Goal: Information Seeking & Learning: Check status

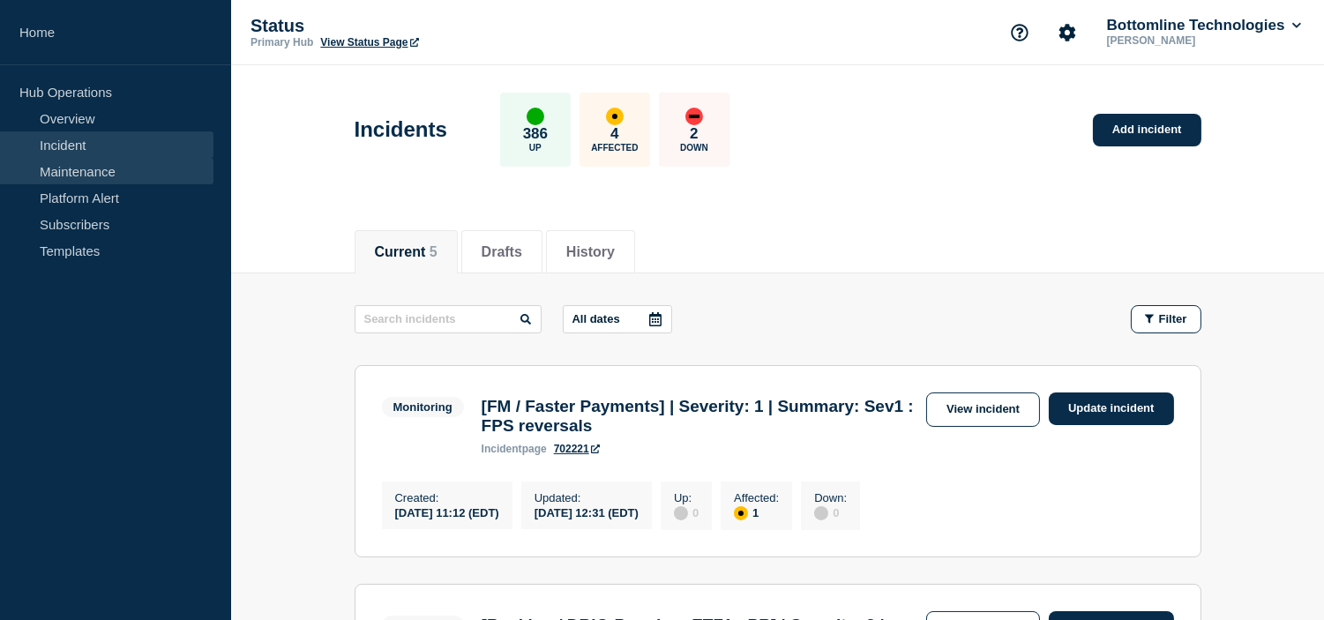
click at [116, 176] on link "Maintenance" at bounding box center [106, 171] width 213 height 26
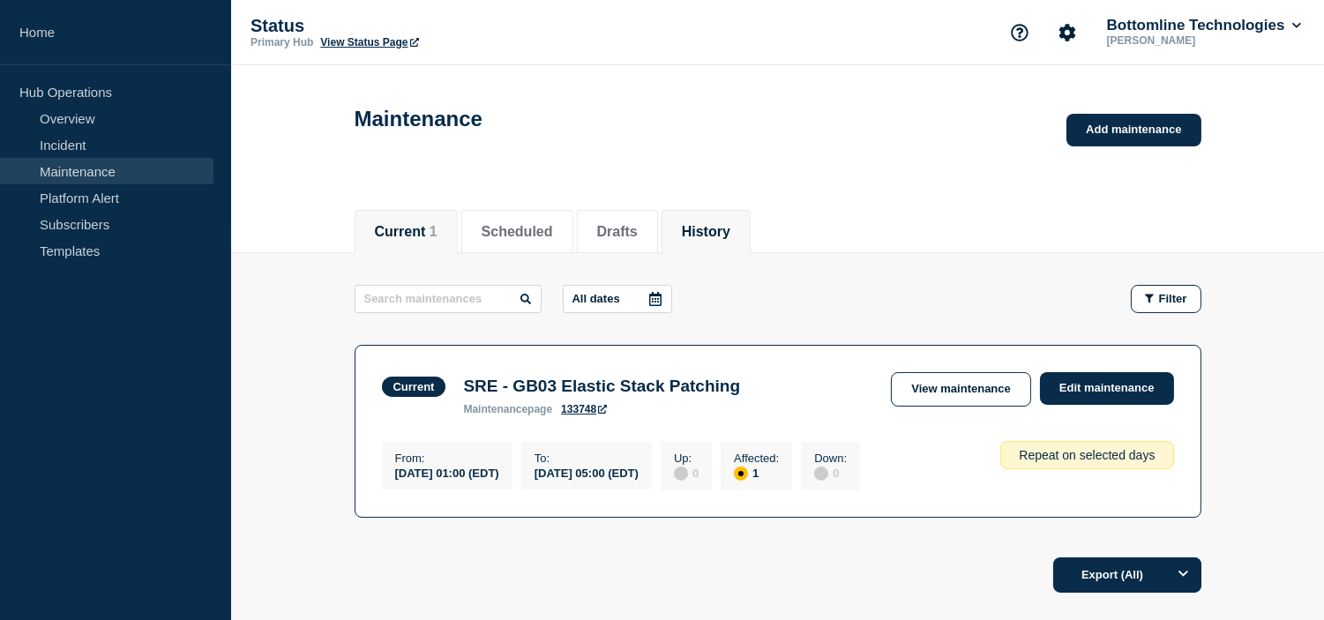
click at [708, 240] on button "History" at bounding box center [706, 232] width 49 height 16
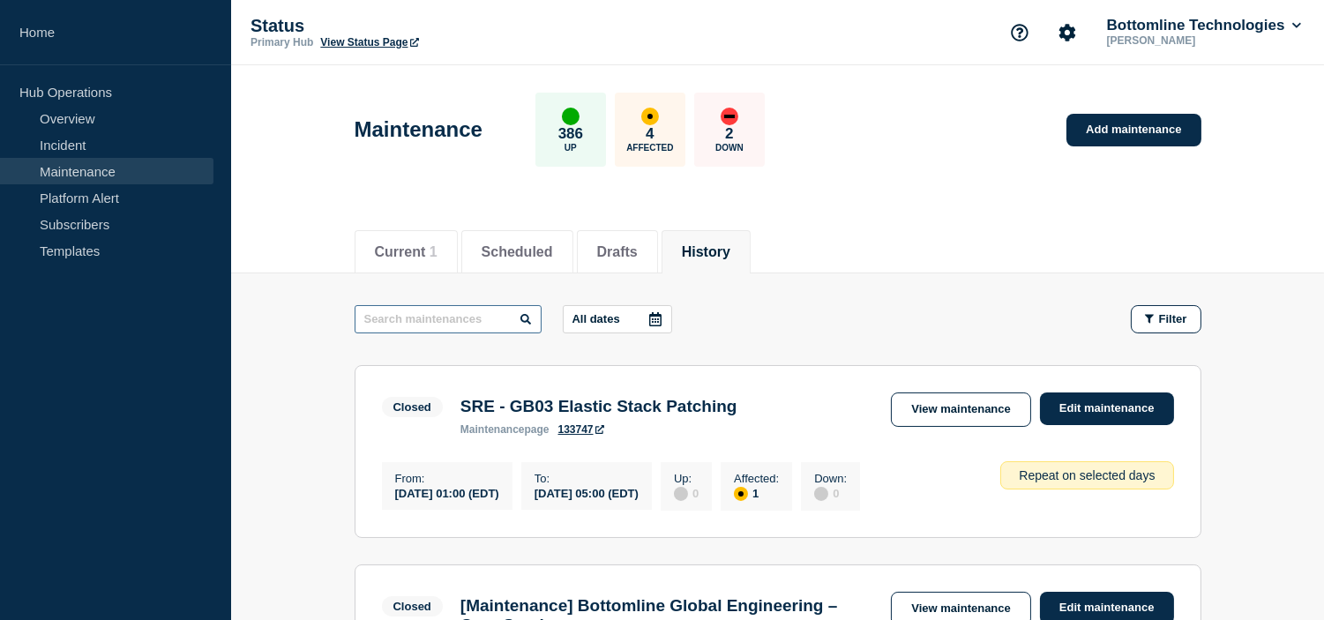
click at [457, 318] on input "text" at bounding box center [447, 319] width 187 height 28
paste input "Maintenance : Firewall Automation Remova"
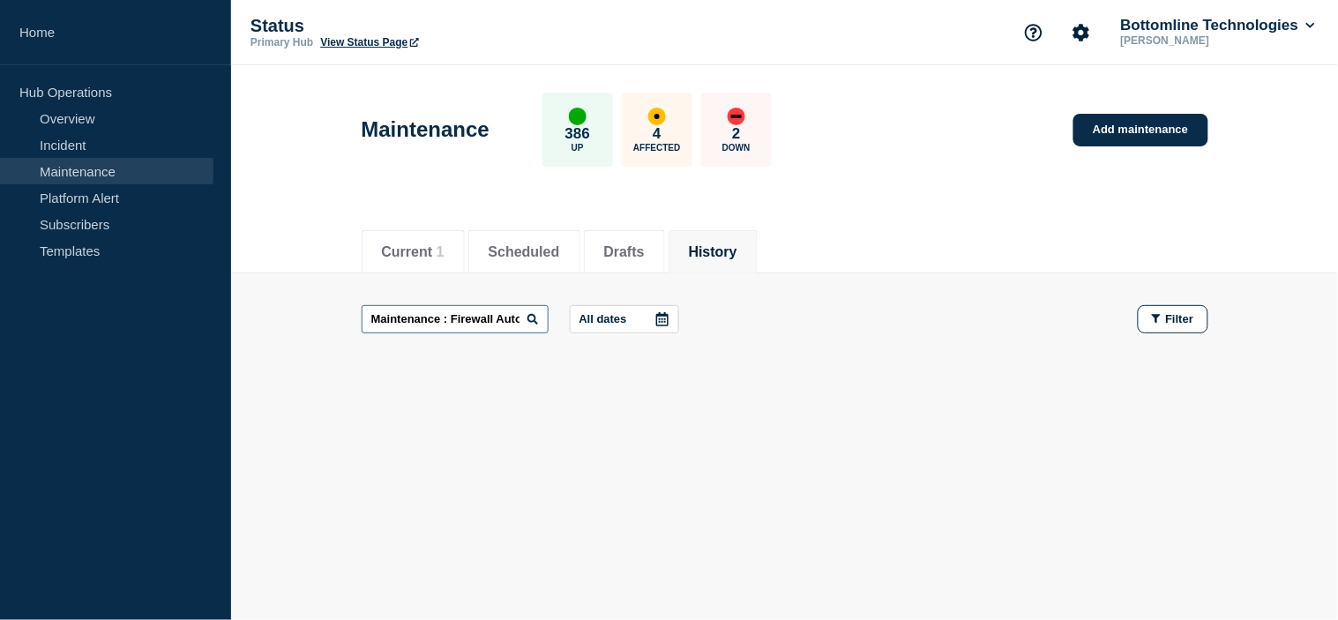
scroll to position [0, 75]
click at [515, 319] on input "Maintenance : Firewall Automation Remova" at bounding box center [455, 319] width 187 height 28
drag, startPoint x: 423, startPoint y: 318, endPoint x: 789, endPoint y: 341, distance: 366.7
click at [789, 341] on div "Maintenance : Firewall Automation Remova All dates Filter" at bounding box center [785, 335] width 847 height 60
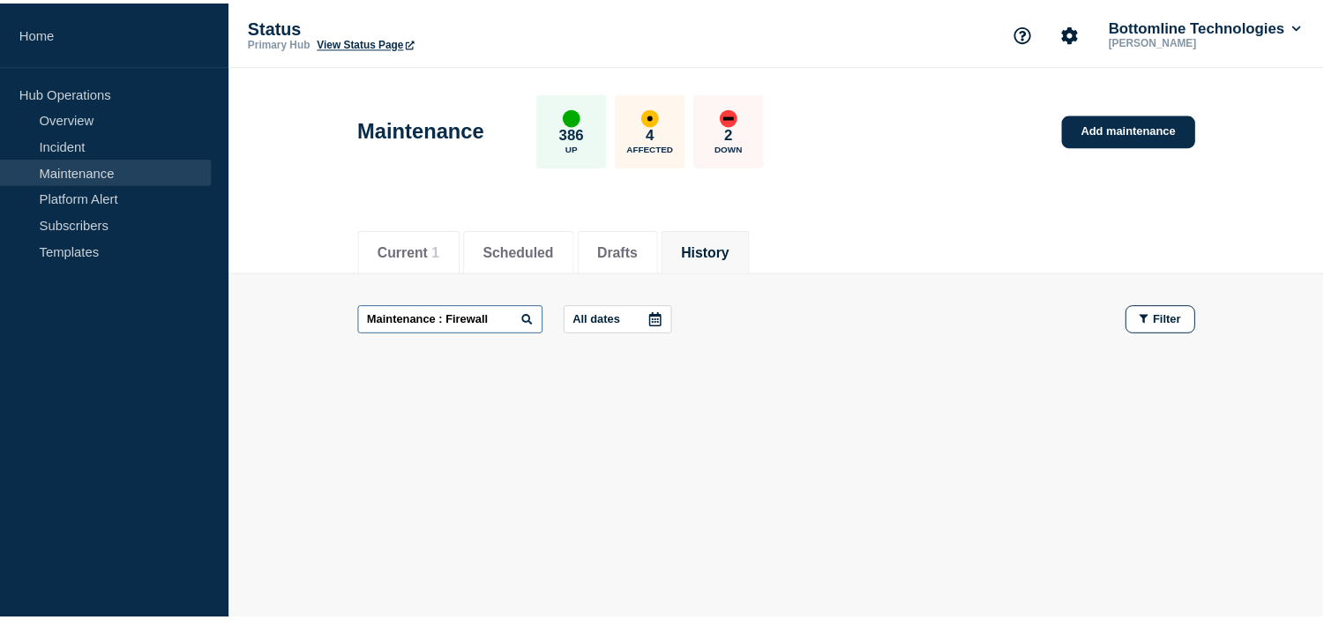
scroll to position [0, 0]
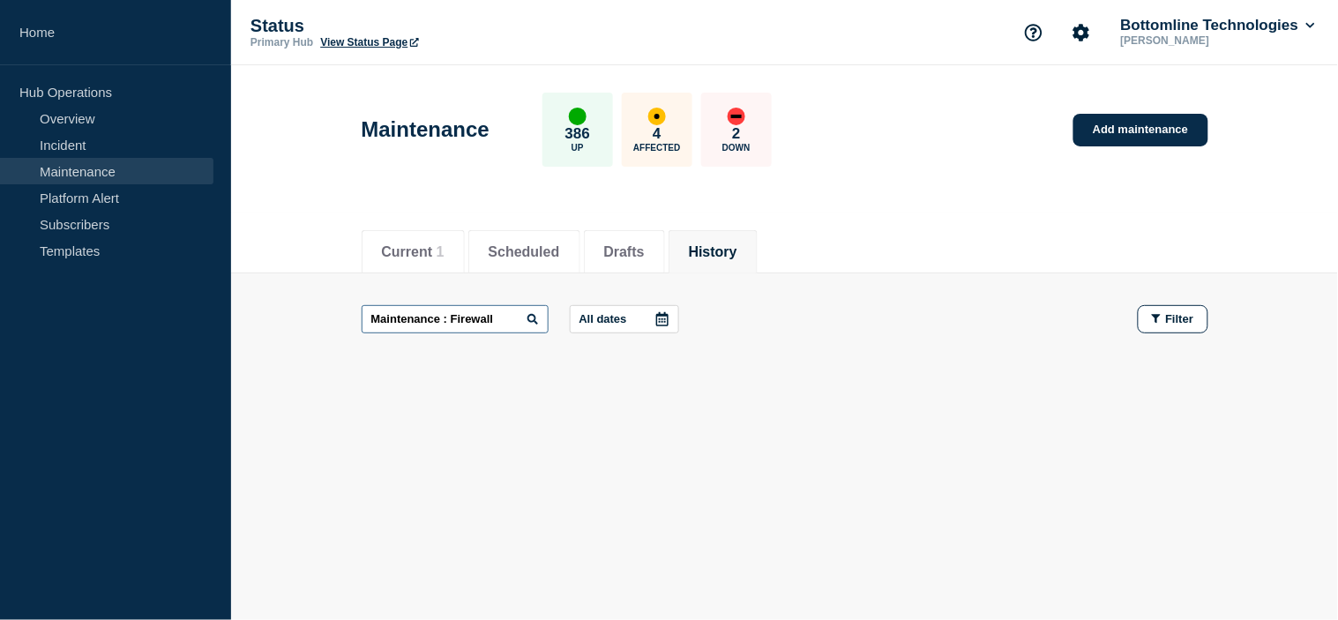
drag, startPoint x: 450, startPoint y: 311, endPoint x: 566, endPoint y: 601, distance: 312.6
click at [279, 316] on main "Maintenance : Firewall All dates Filter" at bounding box center [784, 319] width 1107 height 92
type input "Firewall"
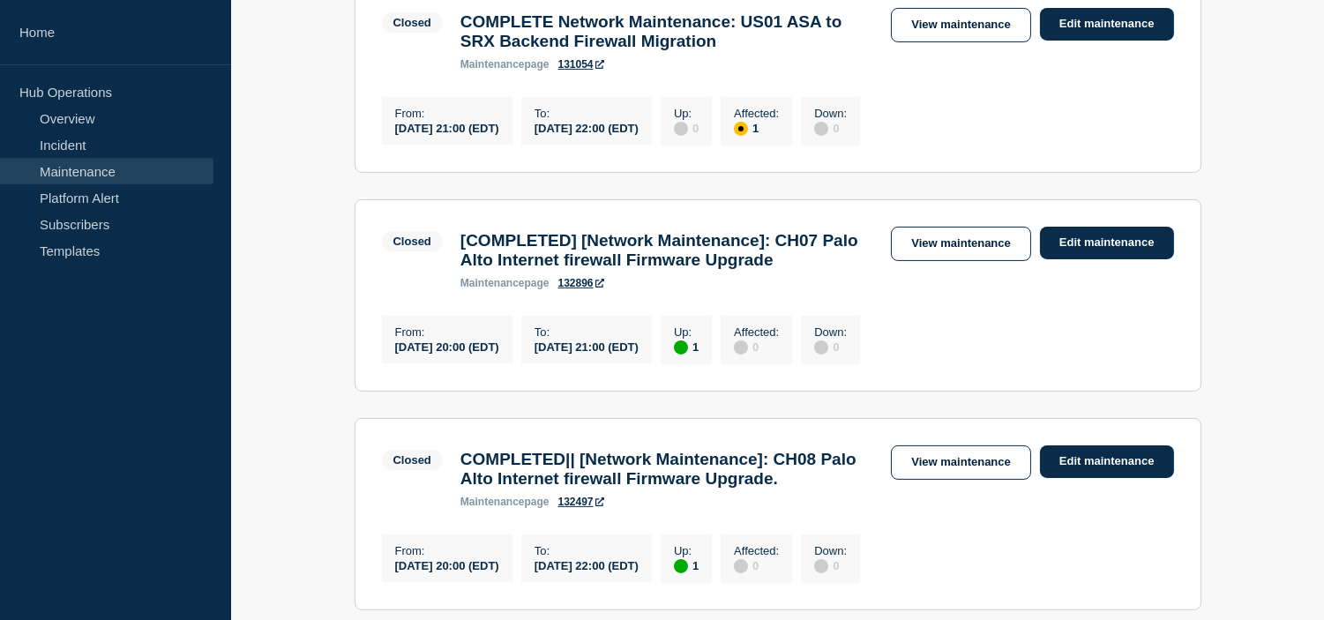
scroll to position [587, 0]
